Goal: Navigation & Orientation: Find specific page/section

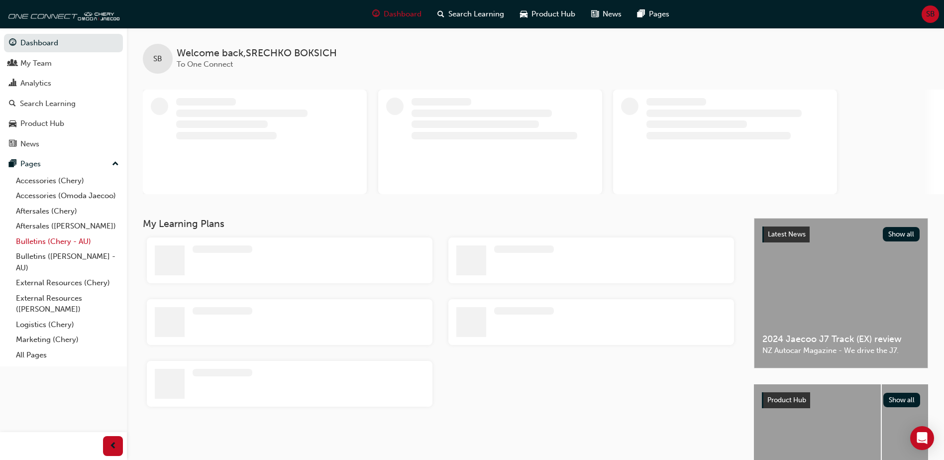
click at [80, 236] on link "Bulletins (Chery - AU)" at bounding box center [67, 241] width 111 height 15
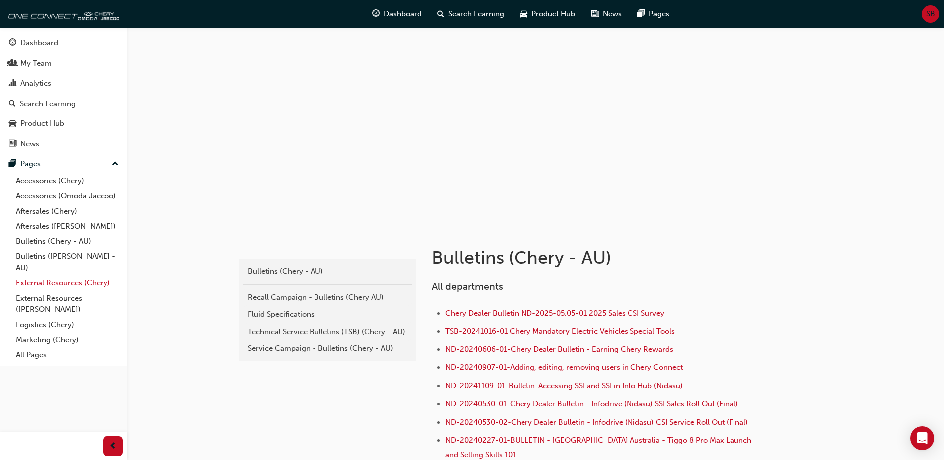
click at [87, 280] on link "External Resources (Chery)" at bounding box center [67, 282] width 111 height 15
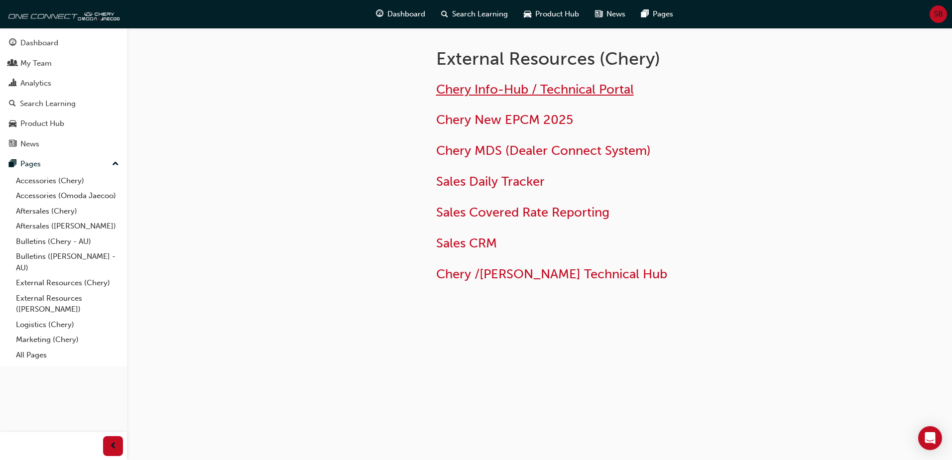
click at [533, 86] on span "Chery Info-Hub / Technical Portal" at bounding box center [535, 89] width 198 height 15
